Goal: Information Seeking & Learning: Check status

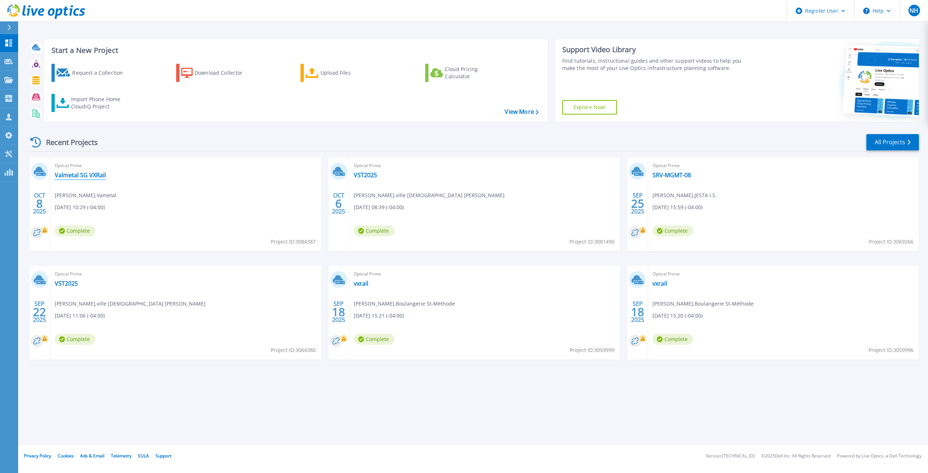
click at [85, 178] on link "Valmetal SG VXRail" at bounding box center [80, 175] width 51 height 7
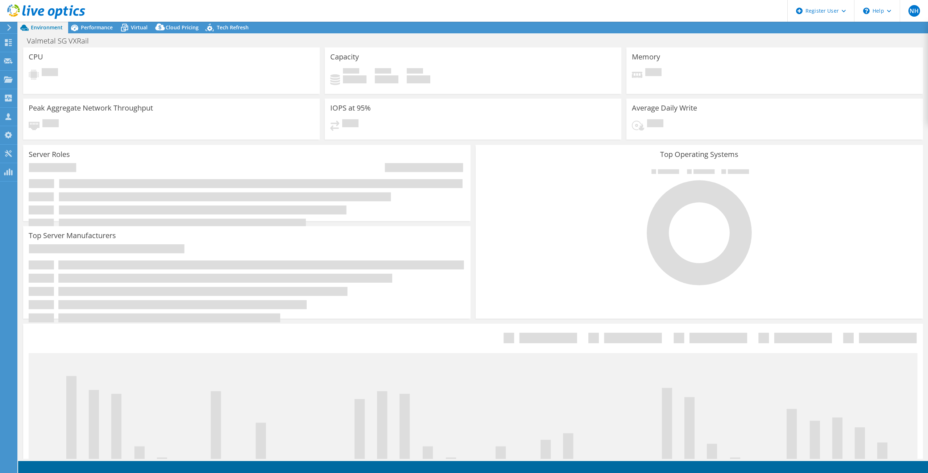
select select "USD"
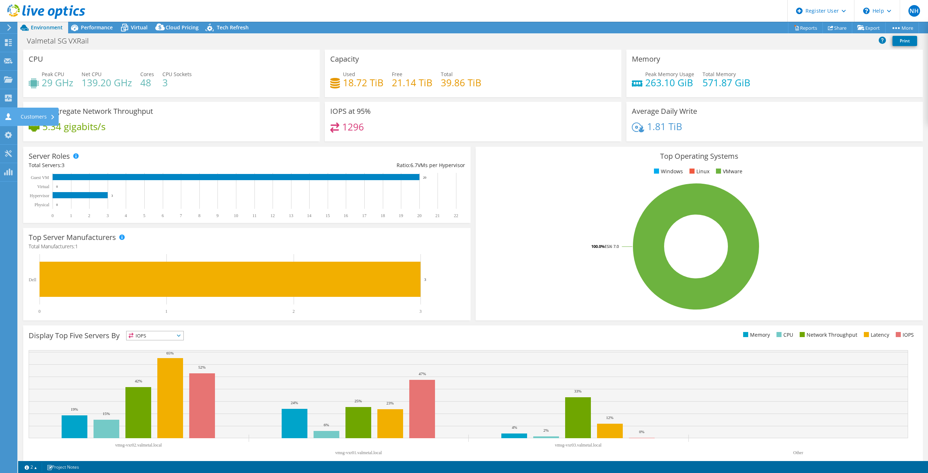
click at [40, 121] on div "Customers" at bounding box center [38, 117] width 42 height 18
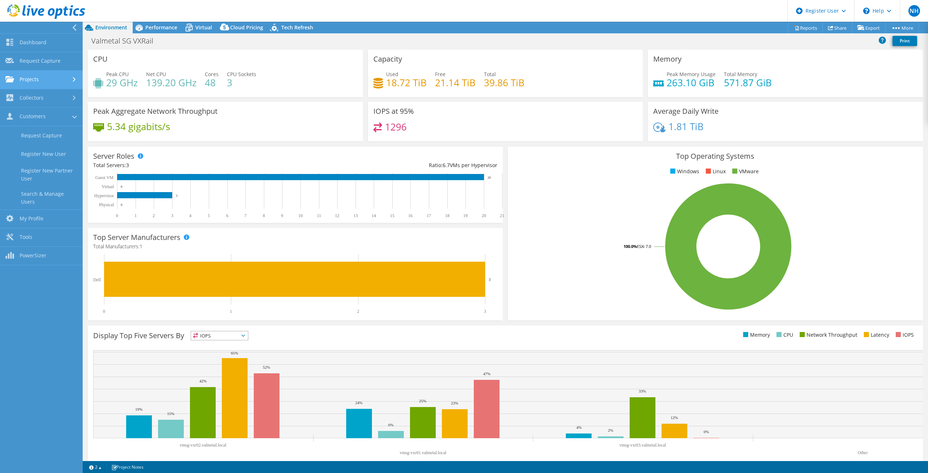
click at [49, 81] on link "Projects" at bounding box center [41, 80] width 83 height 18
click at [45, 98] on link "Search Projects" at bounding box center [41, 98] width 83 height 18
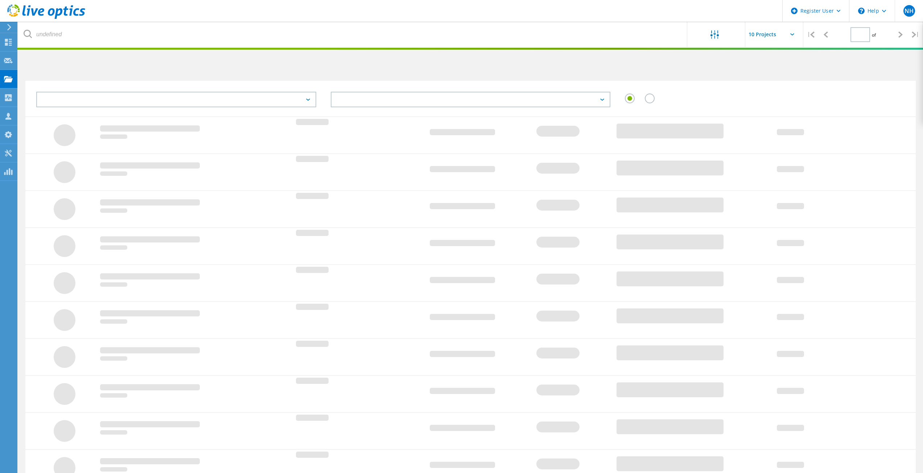
type input "1"
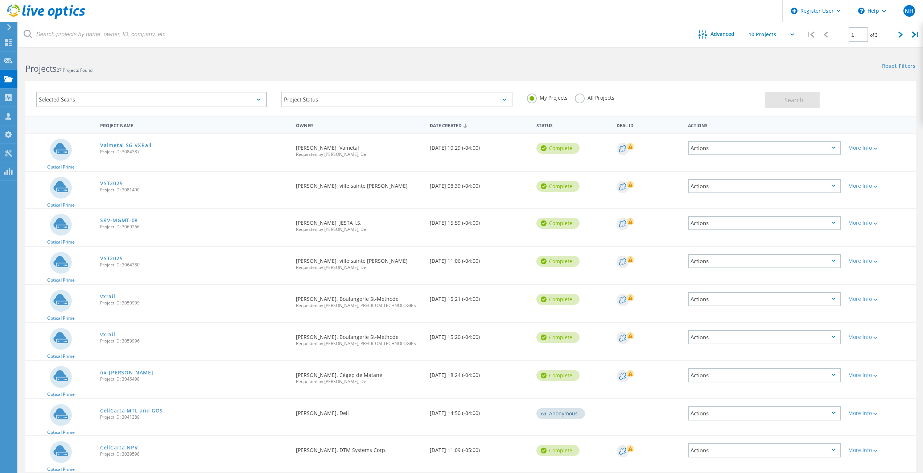
click at [147, 102] on div "Selected Scans" at bounding box center [151, 100] width 231 height 16
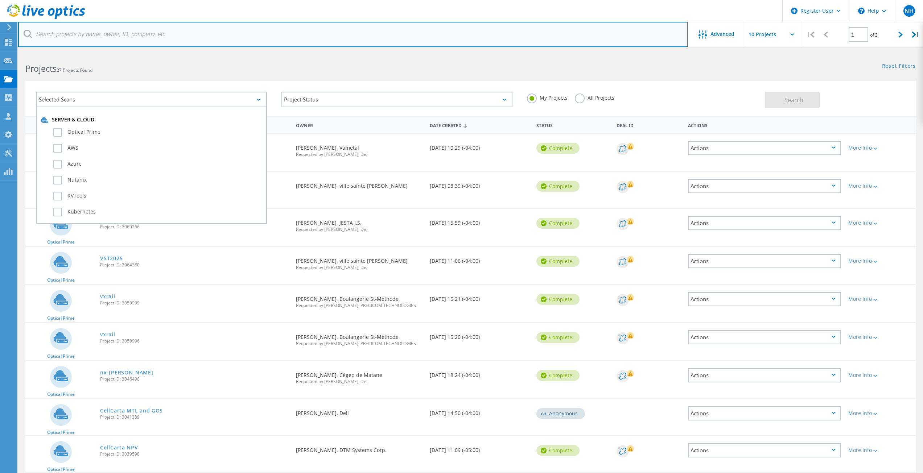
click at [131, 35] on input "text" at bounding box center [353, 34] width 670 height 25
paste input "[EMAIL_ADDRESS][DOMAIN_NAME]"
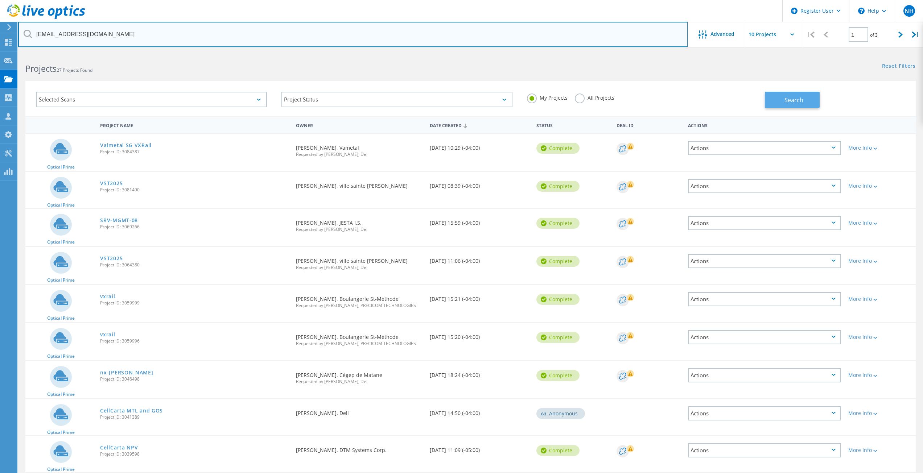
type input "[EMAIL_ADDRESS][DOMAIN_NAME]"
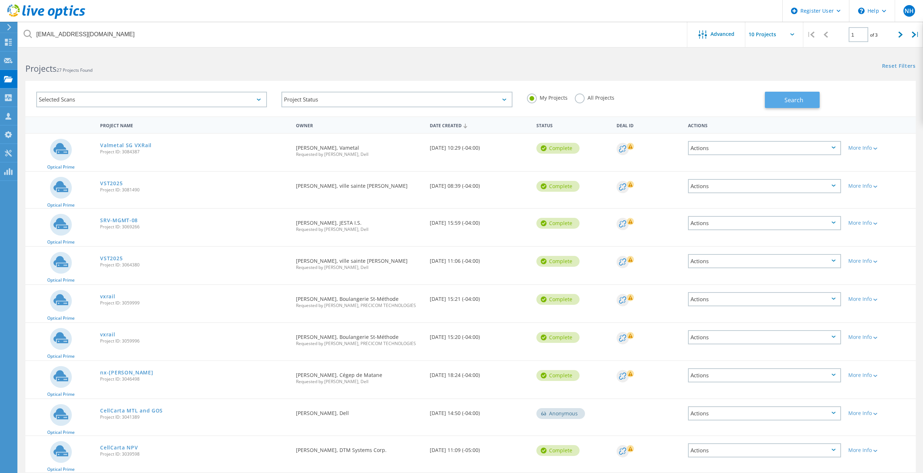
click at [790, 94] on button "Search" at bounding box center [792, 100] width 55 height 16
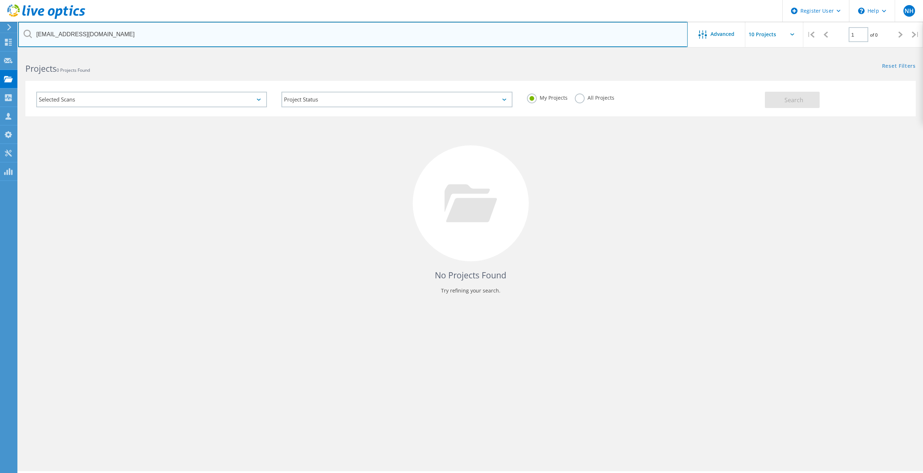
click at [98, 36] on input "[EMAIL_ADDRESS][DOMAIN_NAME]" at bounding box center [353, 34] width 670 height 25
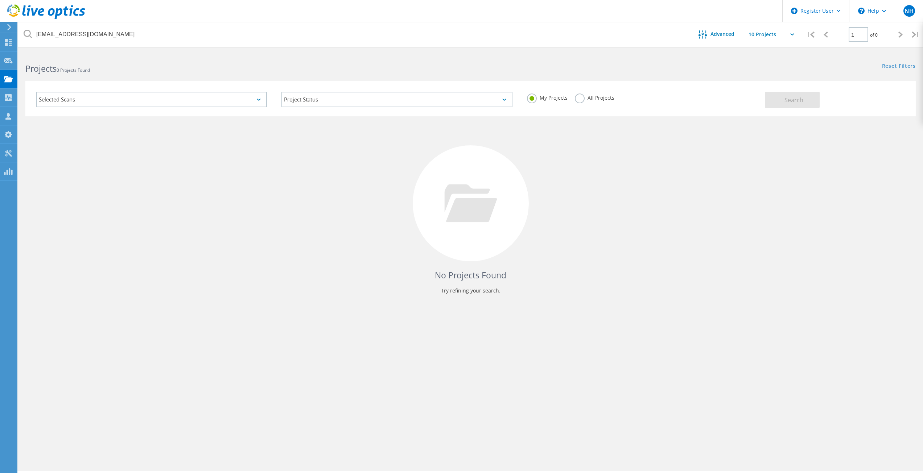
click at [582, 98] on label "All Projects" at bounding box center [595, 97] width 40 height 7
click at [0, 0] on input "All Projects" at bounding box center [0, 0] width 0 height 0
click at [788, 96] on span "Search" at bounding box center [793, 100] width 19 height 8
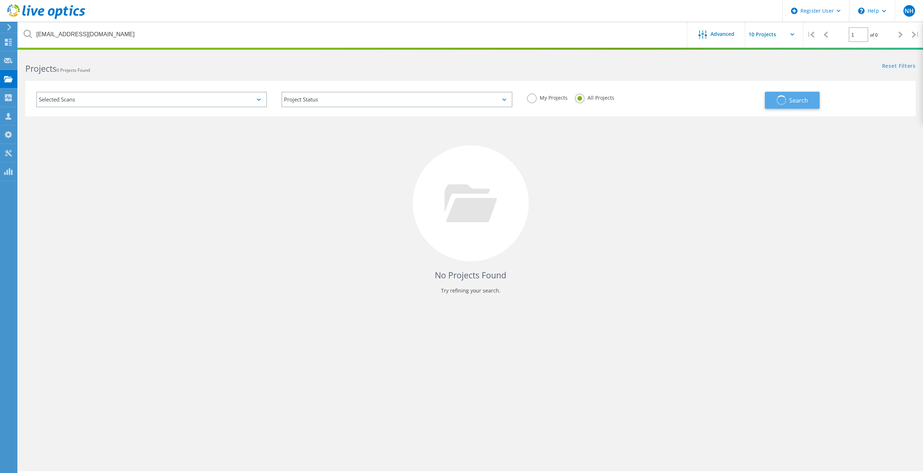
click at [788, 96] on button "Search" at bounding box center [792, 100] width 55 height 17
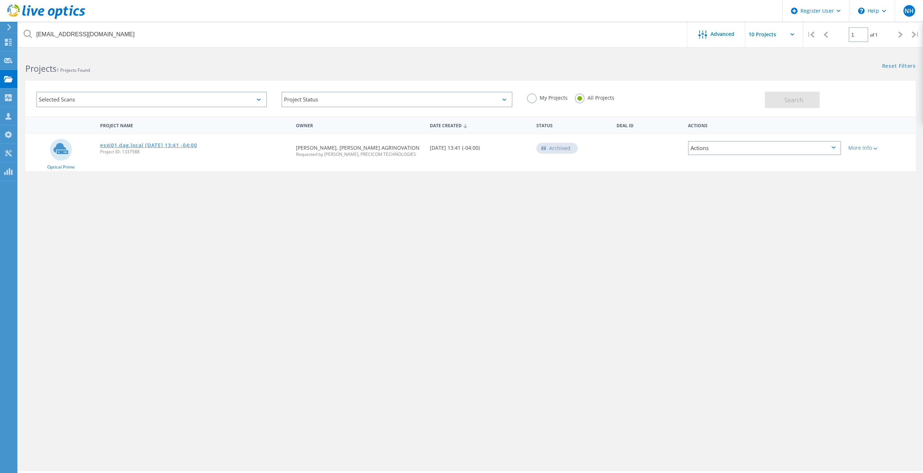
click at [179, 143] on link "esxi01.dag.local 2021-07-05 13:41 -04:00" at bounding box center [148, 145] width 97 height 5
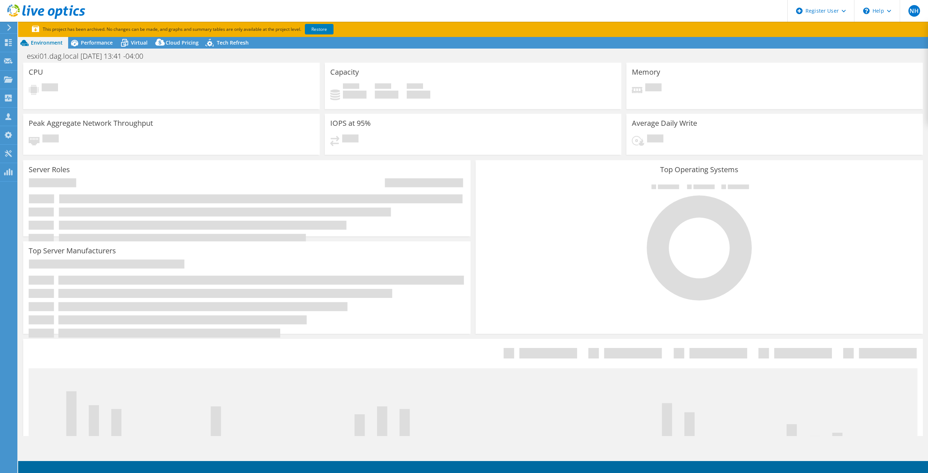
select select "USD"
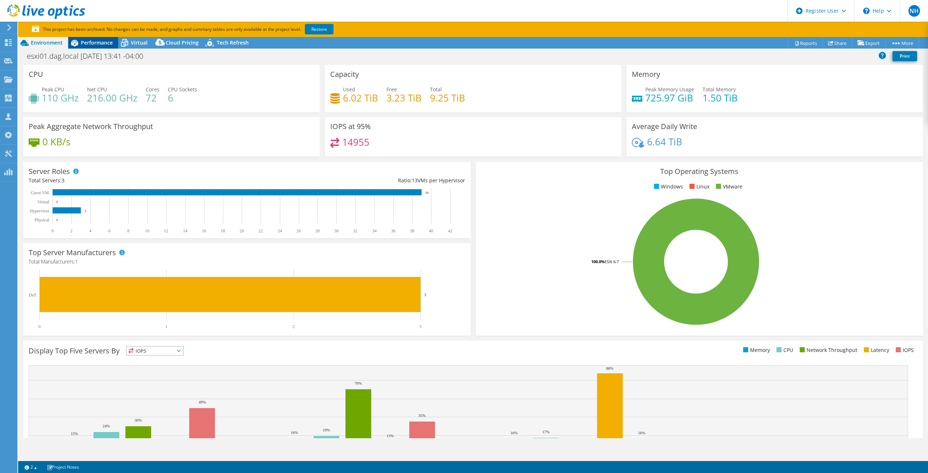
click at [83, 41] on span "Performance" at bounding box center [97, 42] width 32 height 7
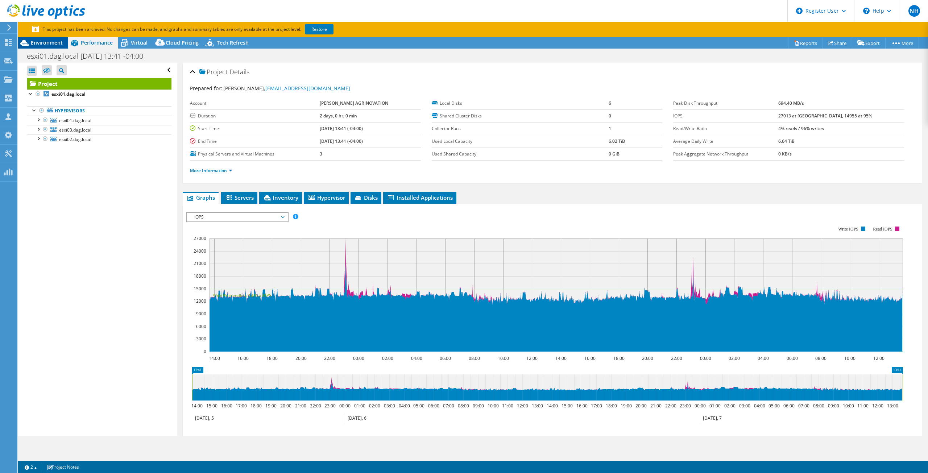
click at [36, 43] on span "Environment" at bounding box center [47, 42] width 32 height 7
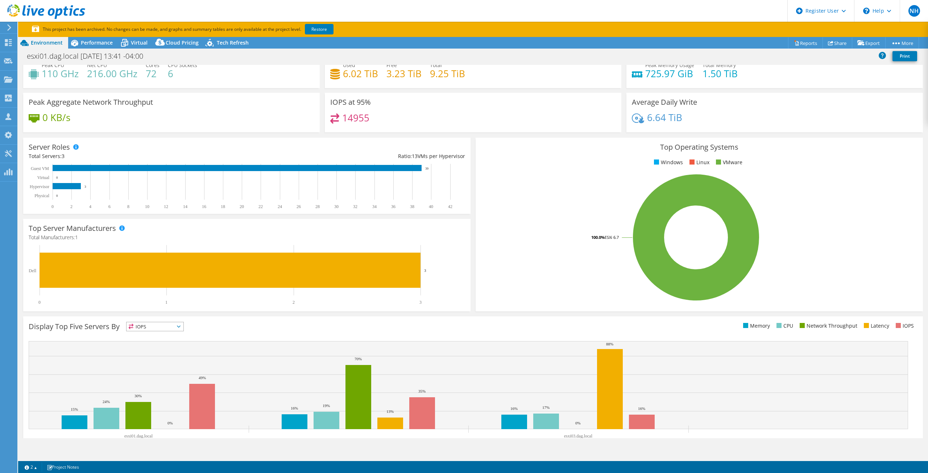
scroll to position [49, 0]
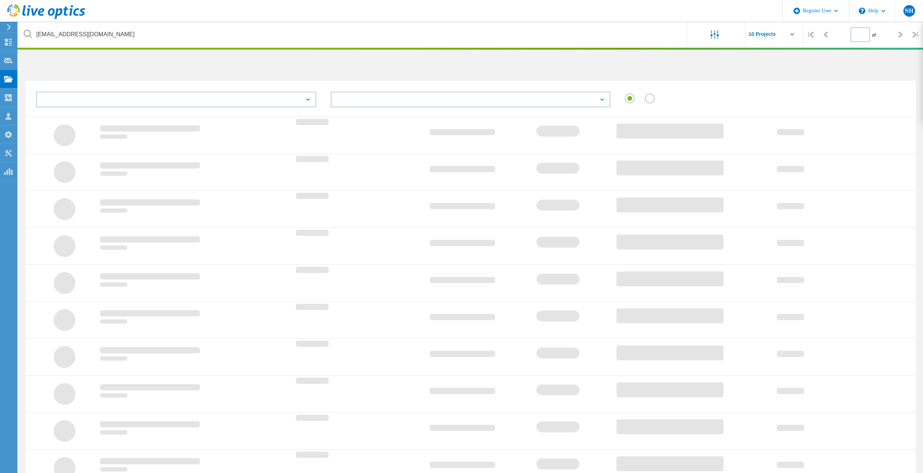
type input "1"
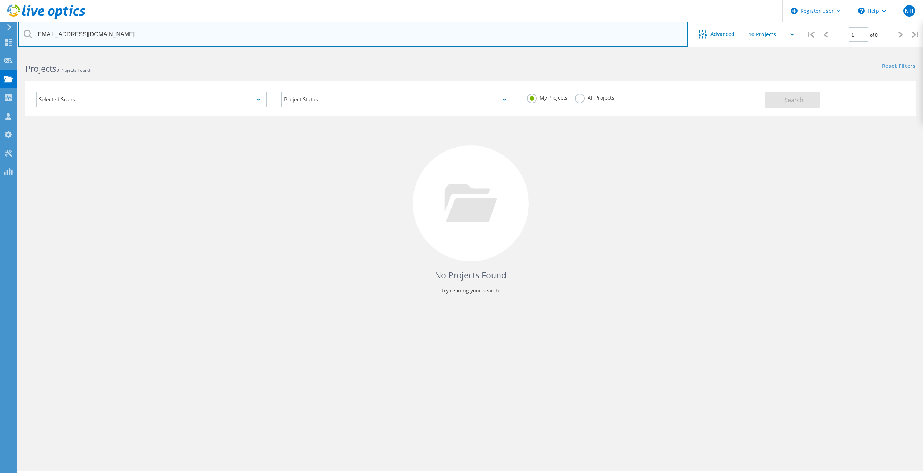
click at [170, 39] on input "[EMAIL_ADDRESS][DOMAIN_NAME]" at bounding box center [353, 34] width 670 height 25
click at [187, 34] on input "text" at bounding box center [353, 34] width 670 height 25
paste input "LOREMI DOLORSITAMET Consectetur Adip Elit/Sed - Doeiusmo Temporinci Utl ETD 805…"
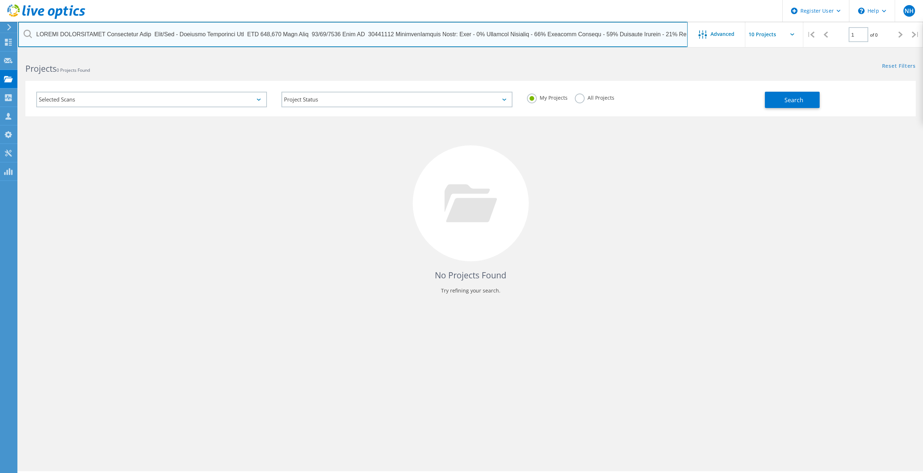
scroll to position [0, 24723]
drag, startPoint x: 675, startPoint y: 34, endPoint x: 0, endPoint y: 15, distance: 675.6
click at [0, 53] on div "Register User \n Help Explore Helpful Articles Contact Support NH Dell User [PE…" at bounding box center [461, 273] width 923 height 441
drag, startPoint x: 42, startPoint y: 35, endPoint x: 885, endPoint y: 38, distance: 842.9
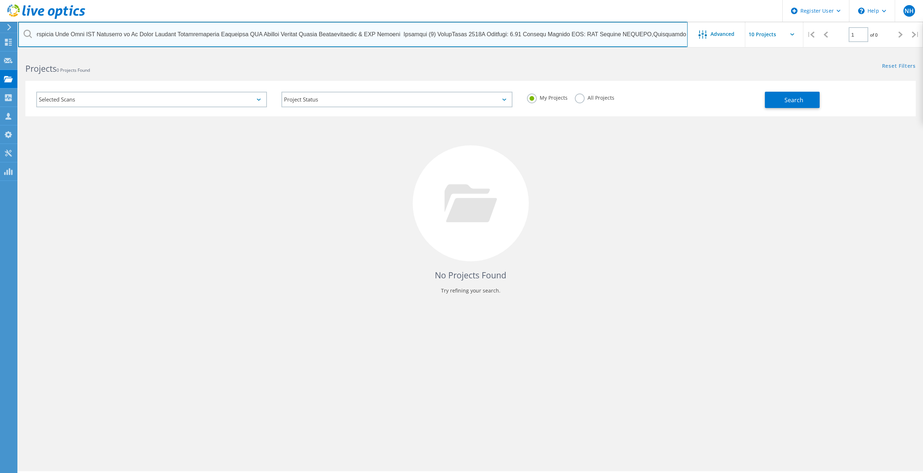
click at [904, 55] on lo-project-search-form "Advanced | 1 of 0 | Email Address Project Name Company Date Created Project Id …" at bounding box center [470, 85] width 905 height 64
drag, startPoint x: 37, startPoint y: 36, endPoint x: 903, endPoint y: 34, distance: 865.4
click at [903, 34] on div "Advanced | 1 of 0 |" at bounding box center [470, 34] width 905 height 25
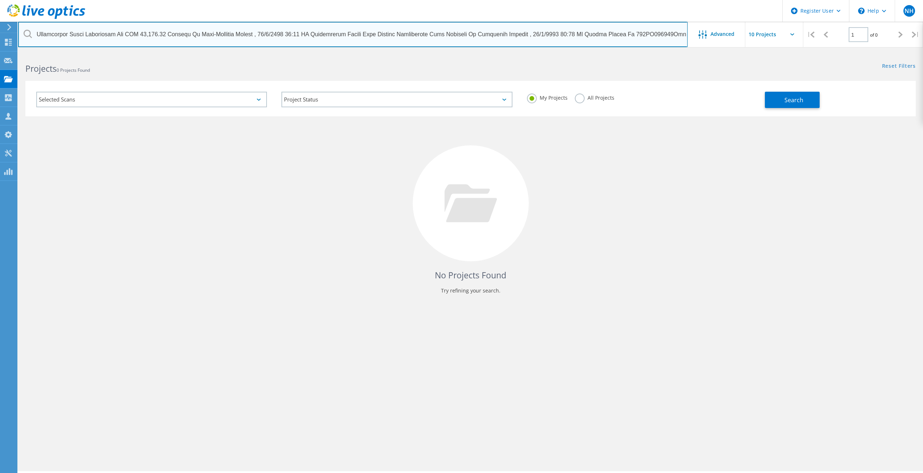
type input "LOREMI DOLORSITAMET Consectetur Adip Elit/Sed - Doeiusmo Temporinci Utl ETD 805…"
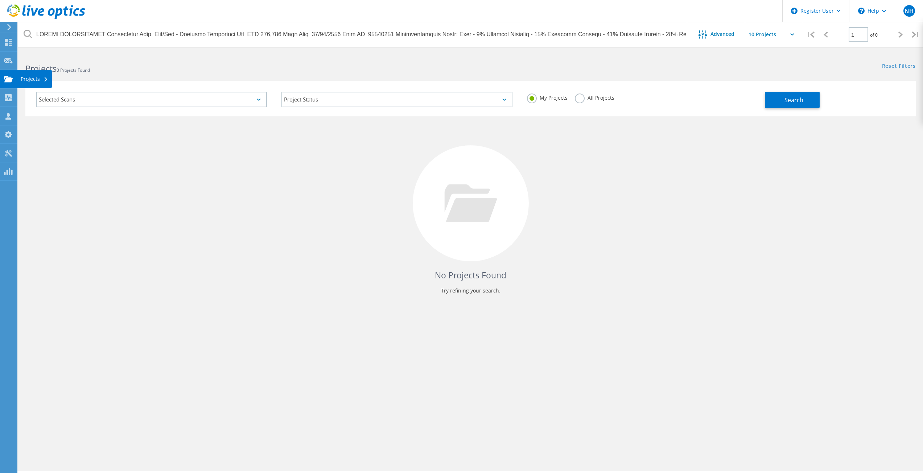
click at [28, 77] on div "Projects" at bounding box center [35, 79] width 28 height 5
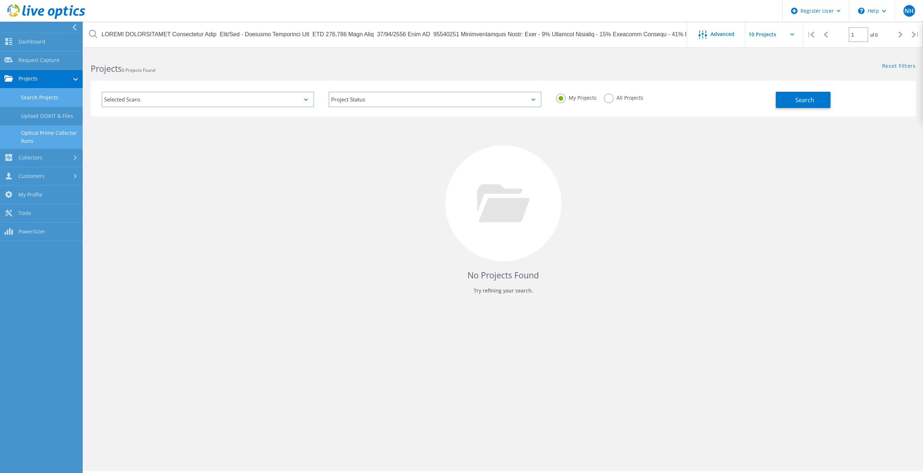
drag, startPoint x: 35, startPoint y: 98, endPoint x: 28, endPoint y: 130, distance: 33.0
click at [28, 133] on link "Optical Prime Collector Runs" at bounding box center [41, 136] width 83 height 23
click at [32, 118] on link "Upload SIOKIT & Files" at bounding box center [41, 116] width 83 height 18
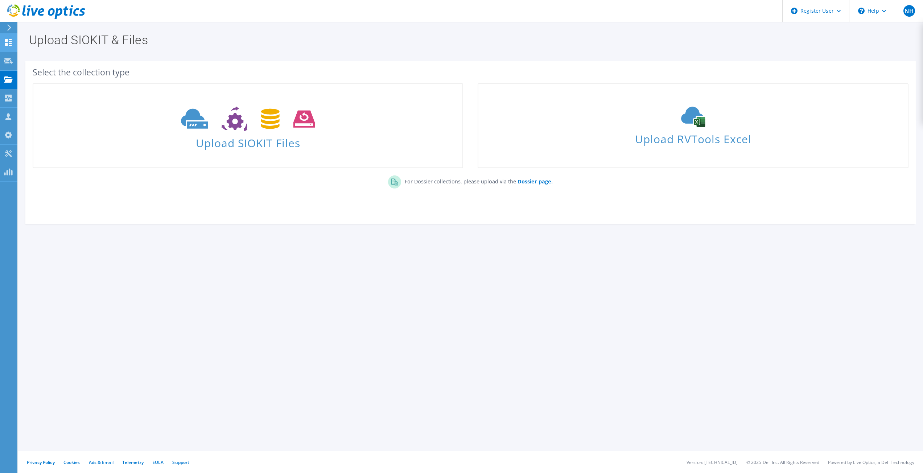
drag, startPoint x: 7, startPoint y: 26, endPoint x: 5, endPoint y: 35, distance: 9.2
click at [7, 26] on icon at bounding box center [9, 27] width 5 height 7
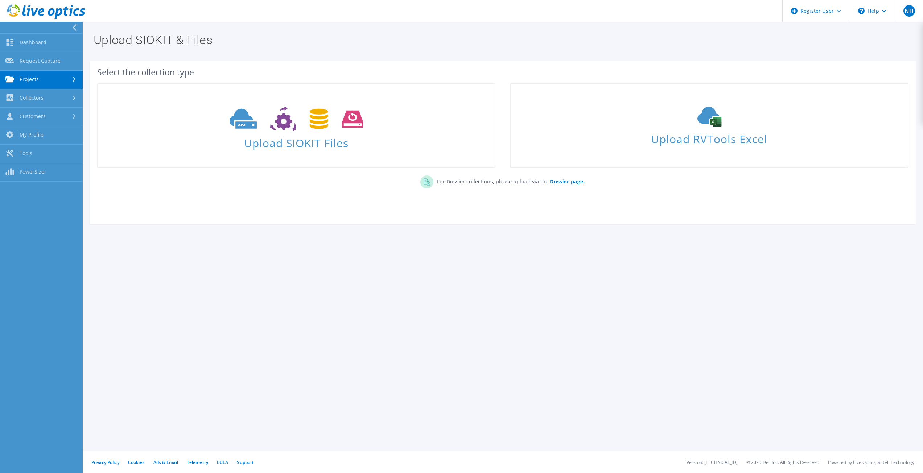
click at [44, 83] on link "Projects" at bounding box center [41, 80] width 83 height 18
click at [75, 99] on link "Search Projects" at bounding box center [41, 98] width 83 height 18
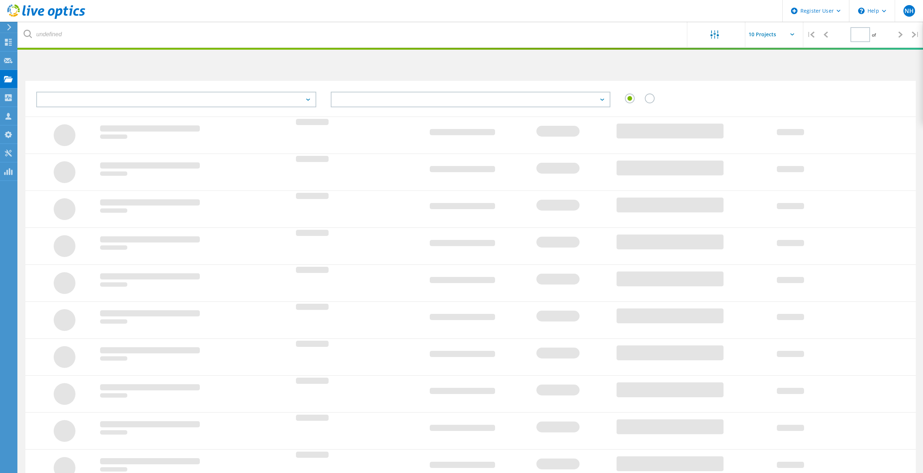
type input "1"
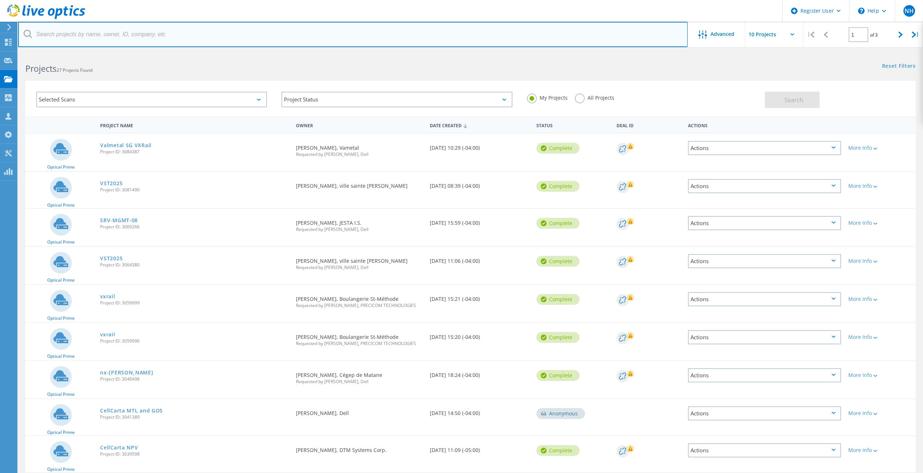
click at [75, 34] on input "text" at bounding box center [353, 34] width 670 height 25
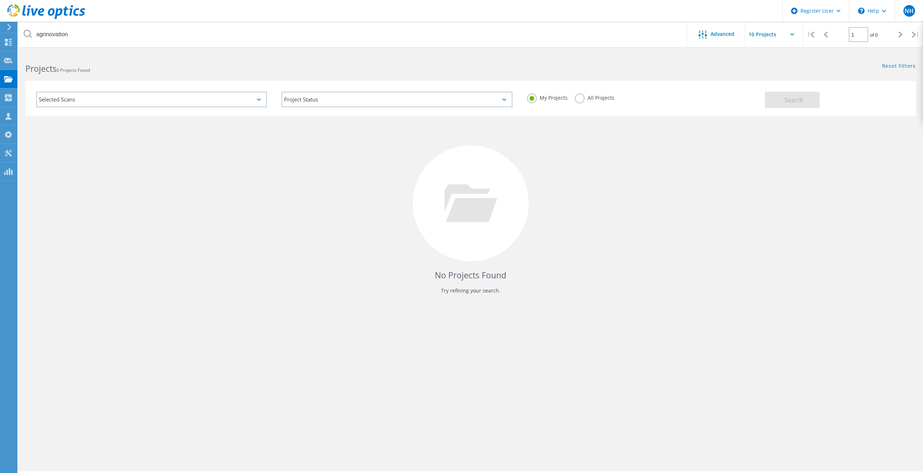
click at [581, 100] on label "All Projects" at bounding box center [595, 97] width 40 height 7
click at [0, 0] on input "All Projects" at bounding box center [0, 0] width 0 height 0
click at [779, 101] on button "Search" at bounding box center [792, 100] width 55 height 16
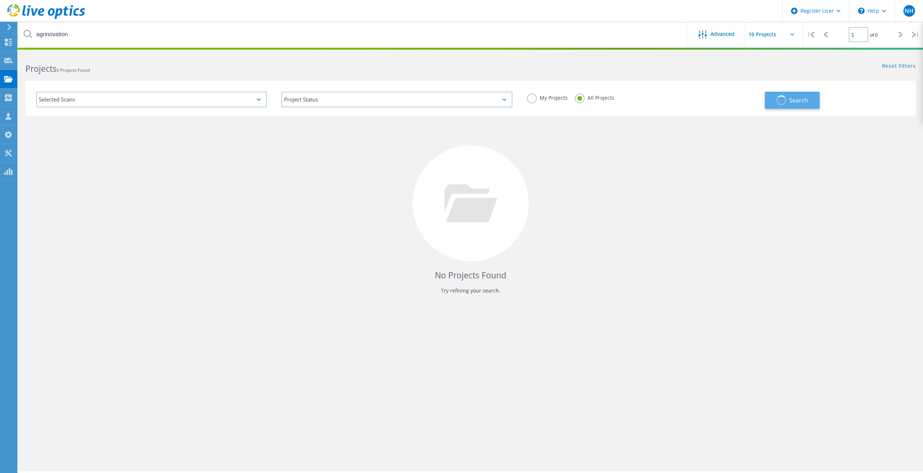
click at [779, 101] on span "button" at bounding box center [782, 100] width 10 height 10
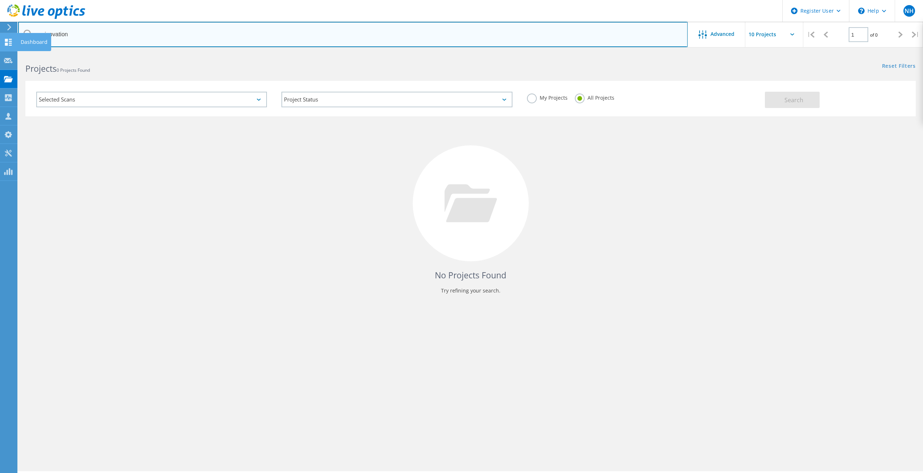
drag, startPoint x: 94, startPoint y: 38, endPoint x: 0, endPoint y: 49, distance: 94.2
click at [0, 53] on div "Register User \n Help Explore Helpful Articles Contact Support NH Dell User [PE…" at bounding box center [461, 273] width 923 height 441
type input "a"
type input "[PERSON_NAME]"
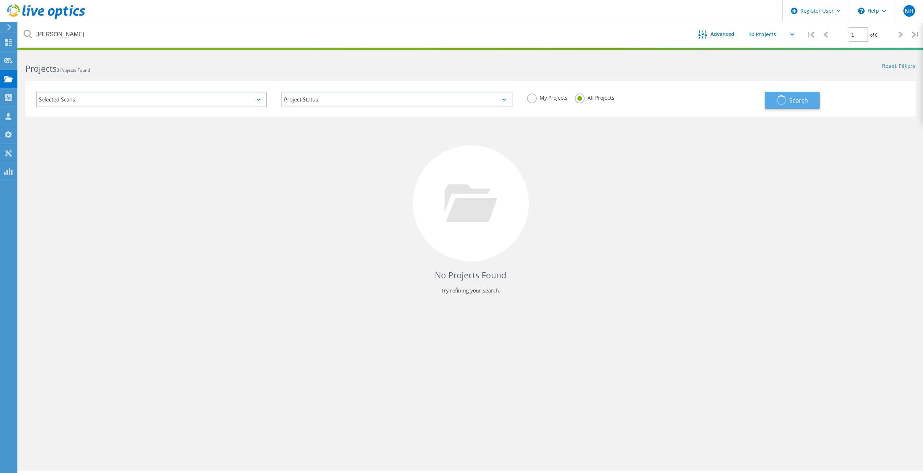
click at [790, 104] on button "Search" at bounding box center [792, 100] width 55 height 17
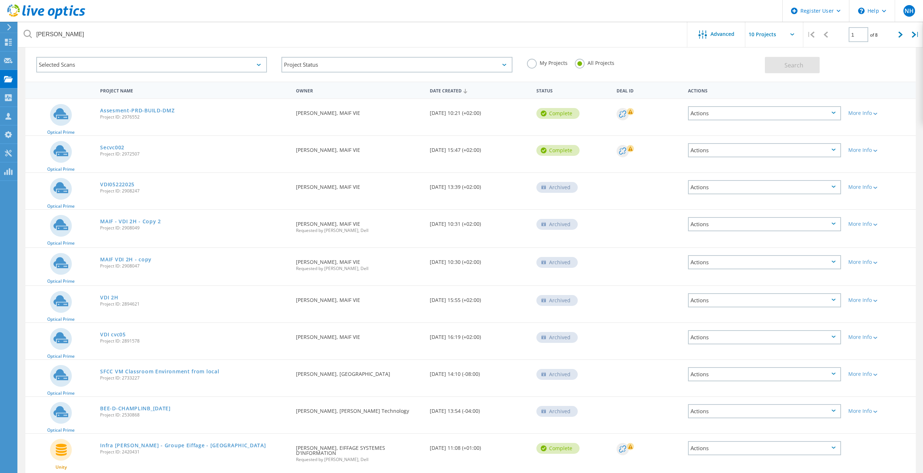
scroll to position [62, 0]
